Goal: Book appointment/travel/reservation

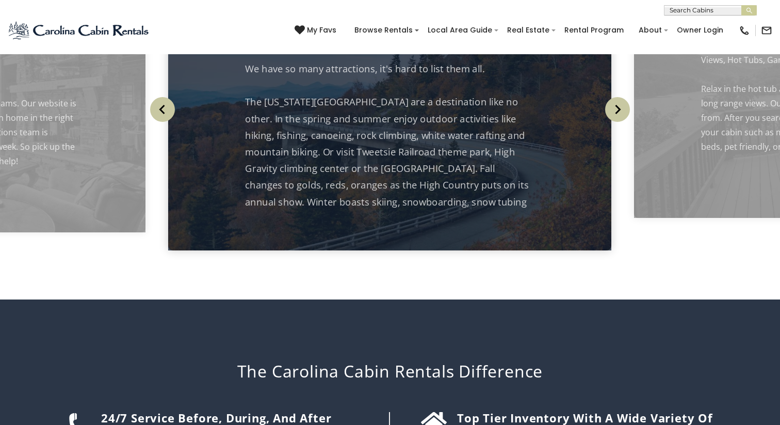
scroll to position [1135, 0]
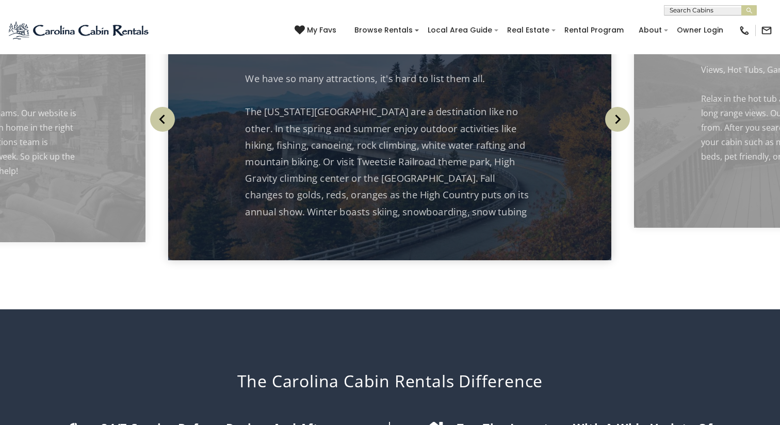
click at [616, 132] on img "Next" at bounding box center [617, 119] width 25 height 25
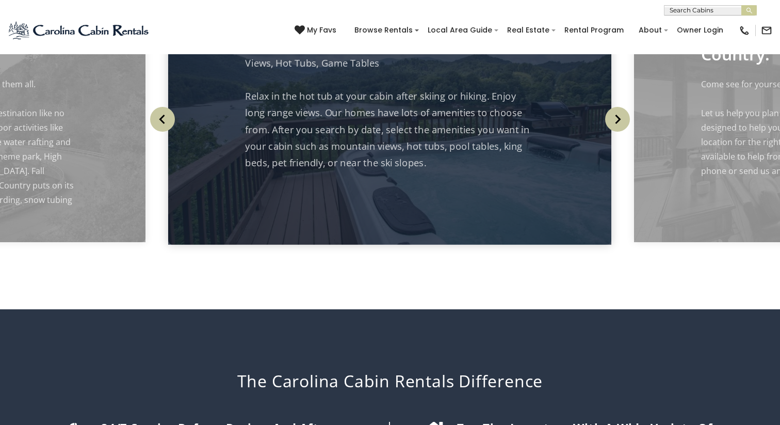
click at [616, 132] on img "Next" at bounding box center [617, 119] width 25 height 25
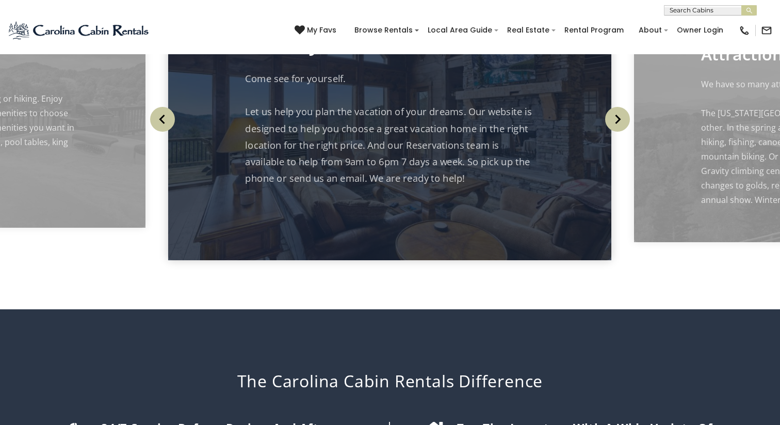
click at [616, 132] on img "Next" at bounding box center [617, 119] width 25 height 25
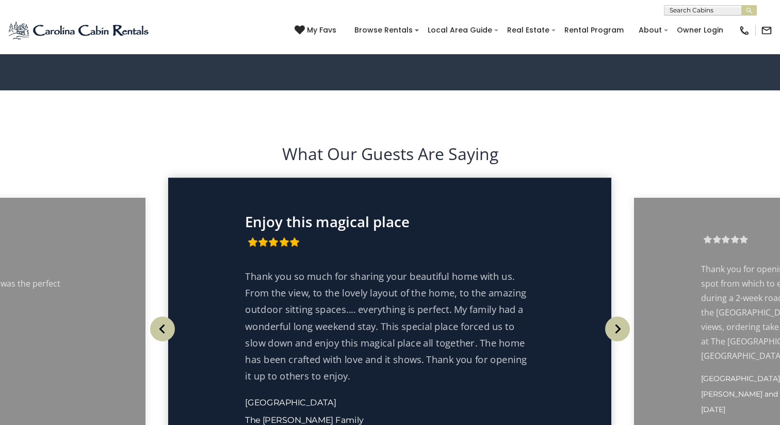
scroll to position [1814, 0]
